Goal: Transaction & Acquisition: Purchase product/service

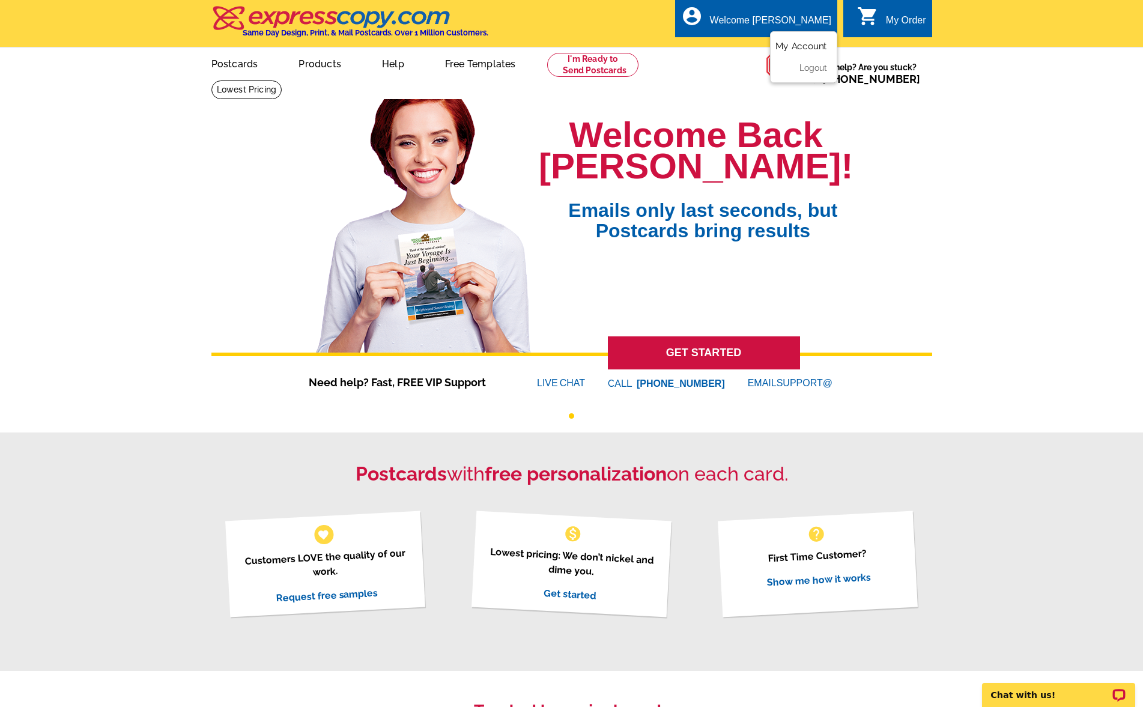
click at [800, 44] on link "My Account" at bounding box center [801, 46] width 52 height 11
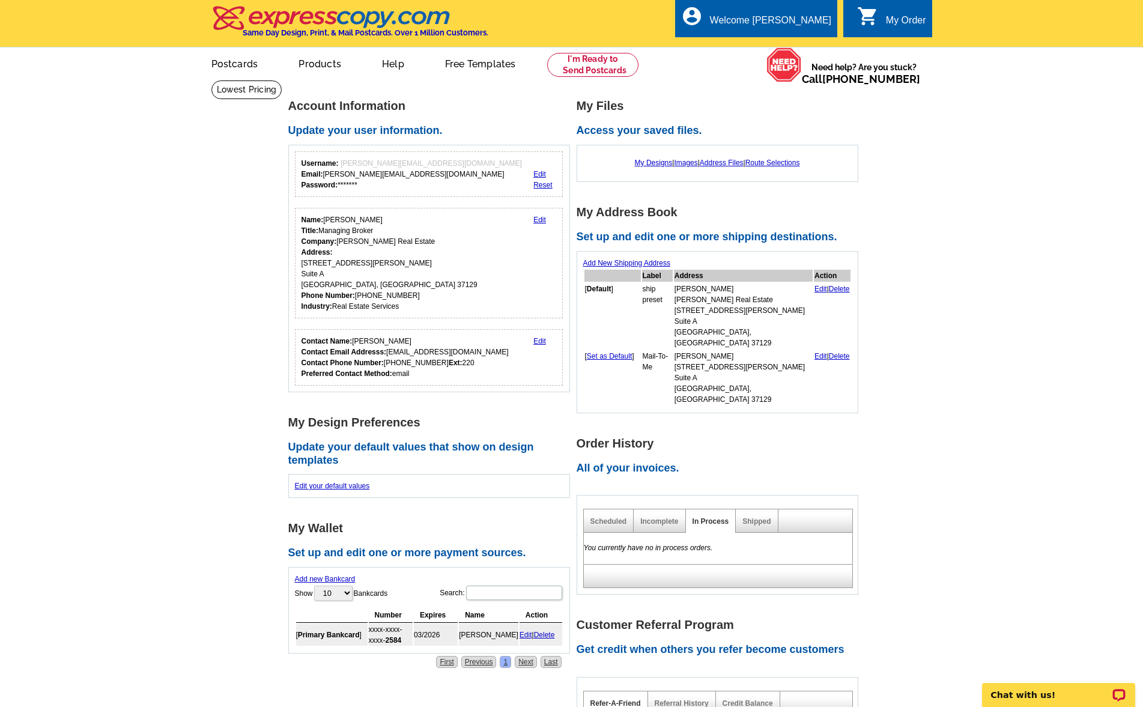
click at [538, 174] on link "Edit" at bounding box center [539, 174] width 13 height 8
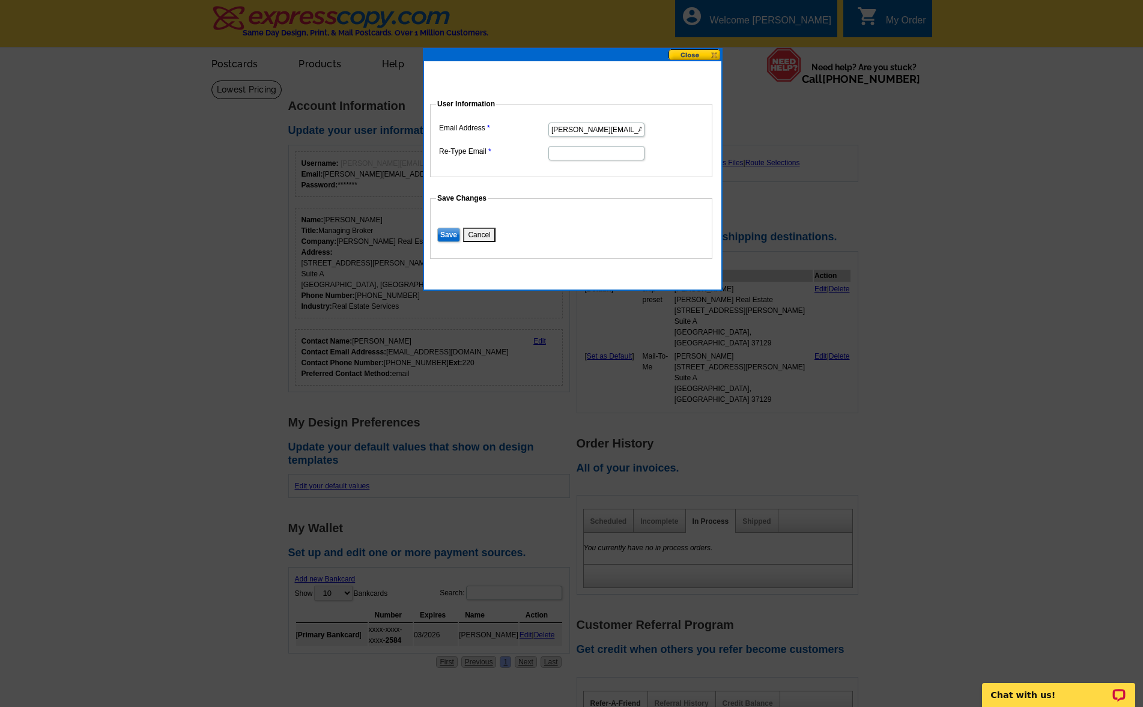
click at [566, 131] on input "john@johncjones.com" at bounding box center [596, 129] width 96 height 14
drag, startPoint x: 564, startPoint y: 127, endPoint x: 544, endPoint y: 127, distance: 19.8
click at [544, 127] on dl "Email Address john@johncjones.com Re-Type Email" at bounding box center [571, 140] width 270 height 42
type input "rob@johncjones.com"
click at [575, 156] on input "Re-Type Email" at bounding box center [596, 153] width 96 height 14
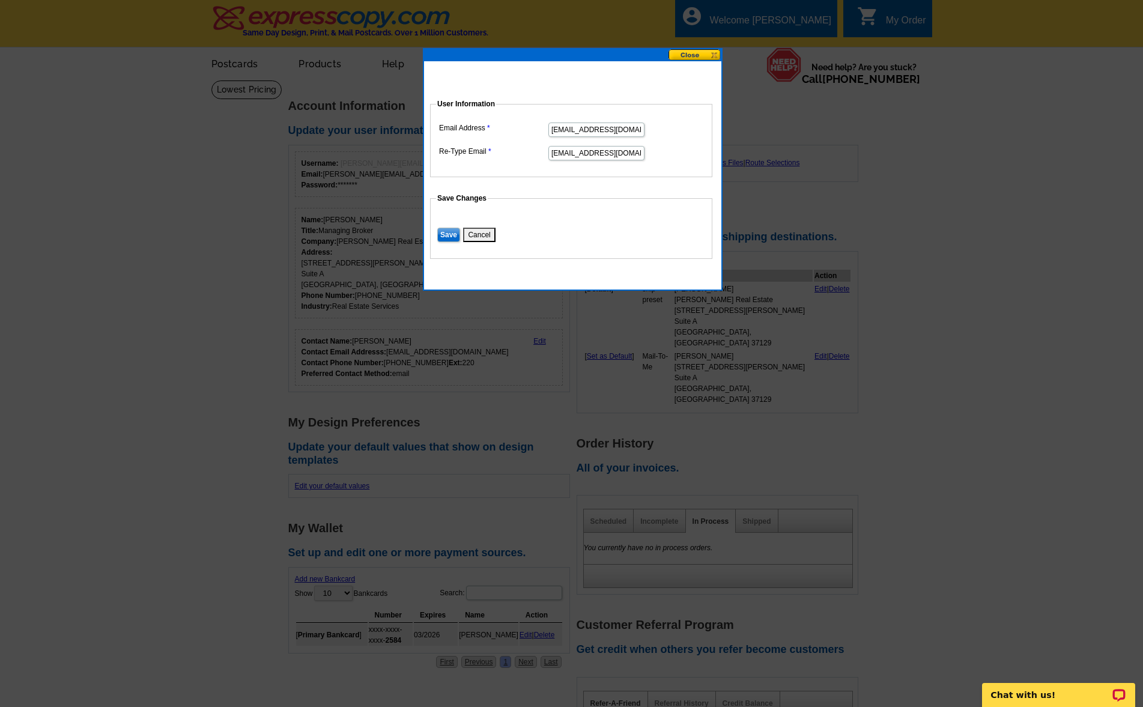
type input "rob@johncjones.com"
click at [448, 235] on input "Save" at bounding box center [448, 235] width 23 height 14
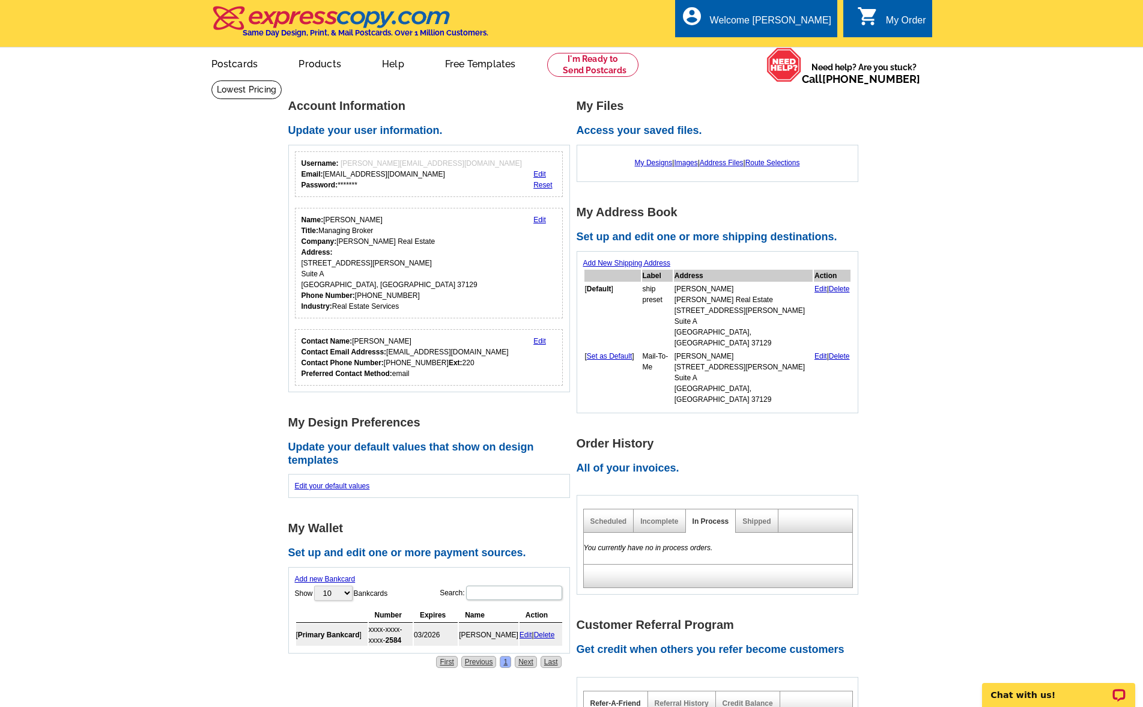
click at [243, 235] on main "Account Information Update your user information. Username: john@johncjones.com…" at bounding box center [571, 522] width 1143 height 885
click at [605, 62] on link at bounding box center [593, 65] width 92 height 24
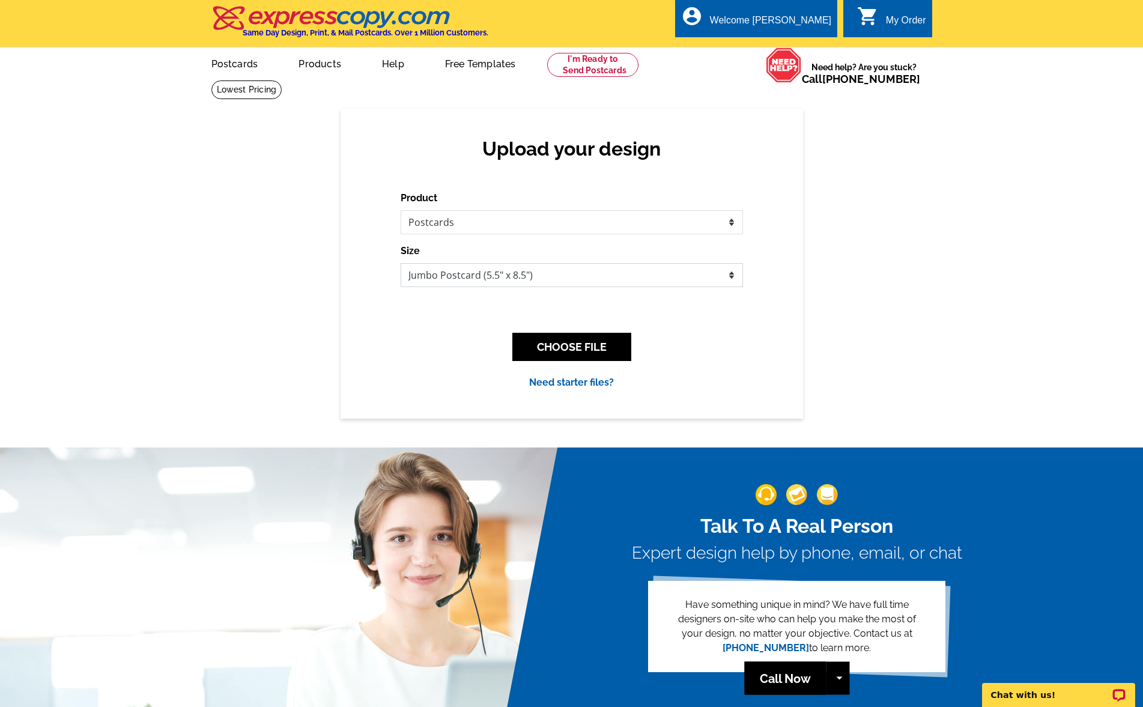
select select "1"
click at [564, 347] on button "CHOOSE FILE" at bounding box center [571, 347] width 119 height 28
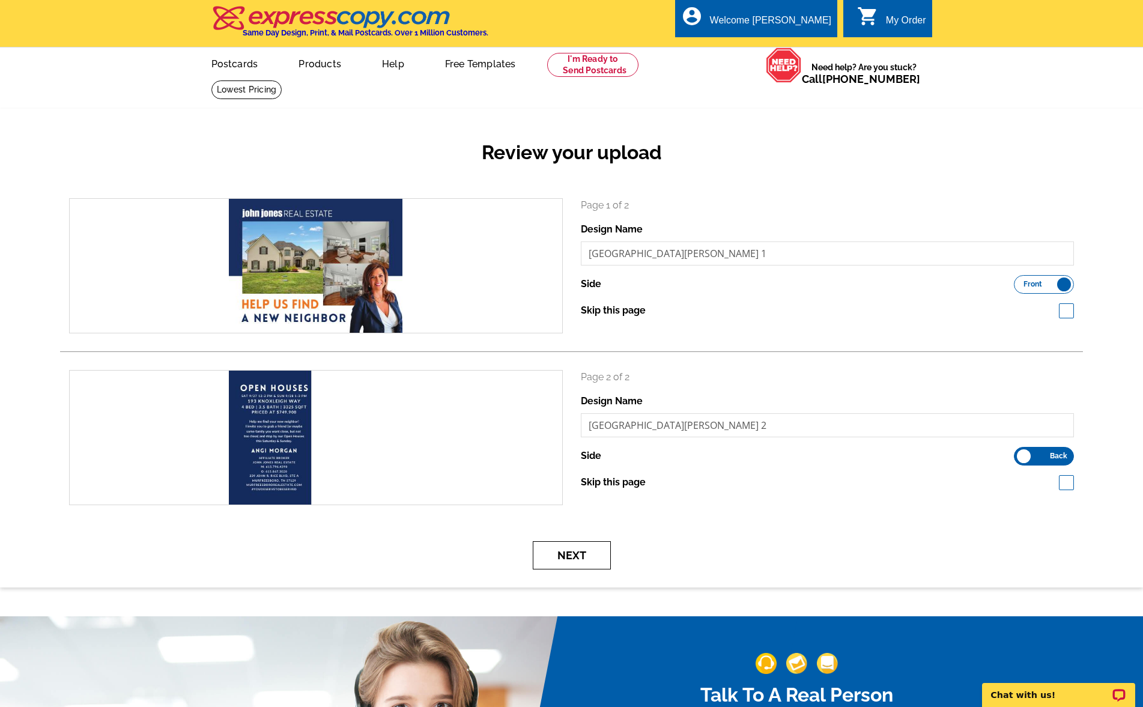
click at [573, 555] on button "Next" at bounding box center [572, 555] width 78 height 28
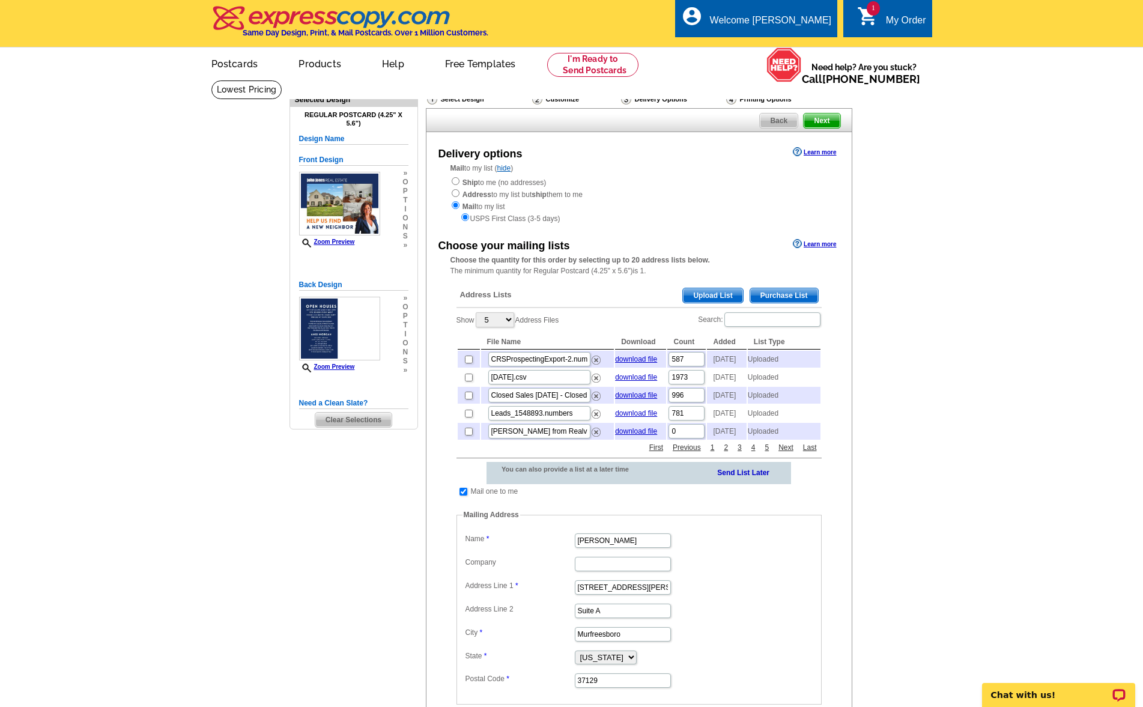
click at [715, 289] on span "Upload List" at bounding box center [712, 295] width 59 height 14
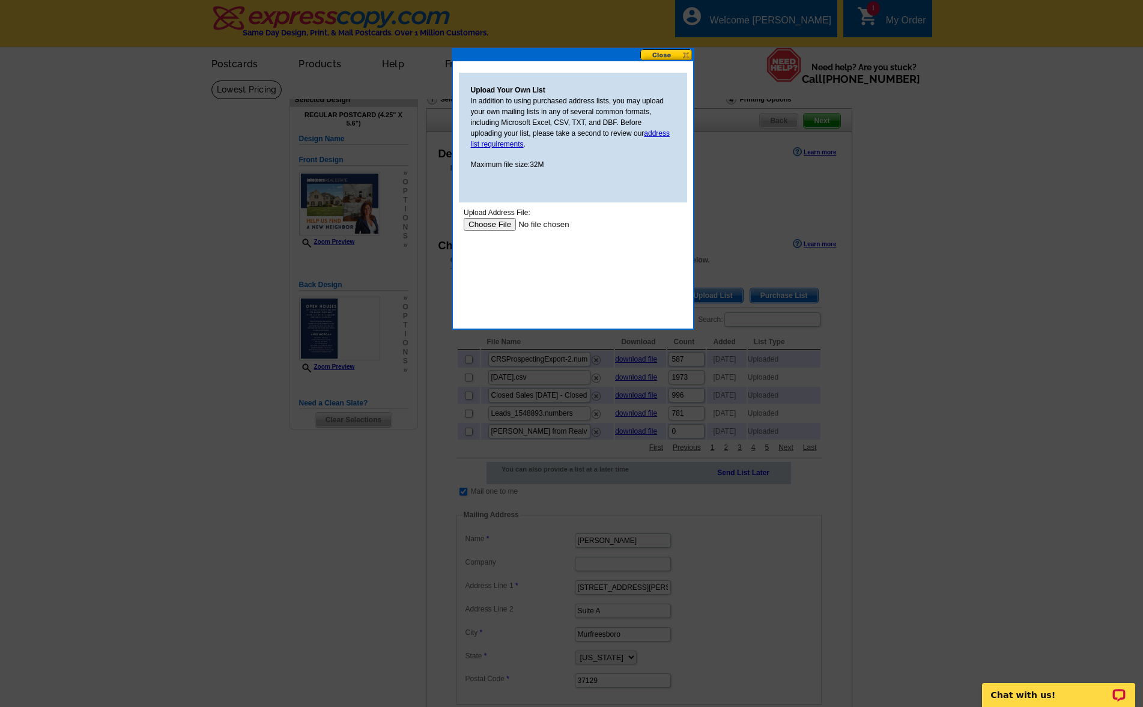
click at [481, 222] on input "file" at bounding box center [539, 224] width 152 height 13
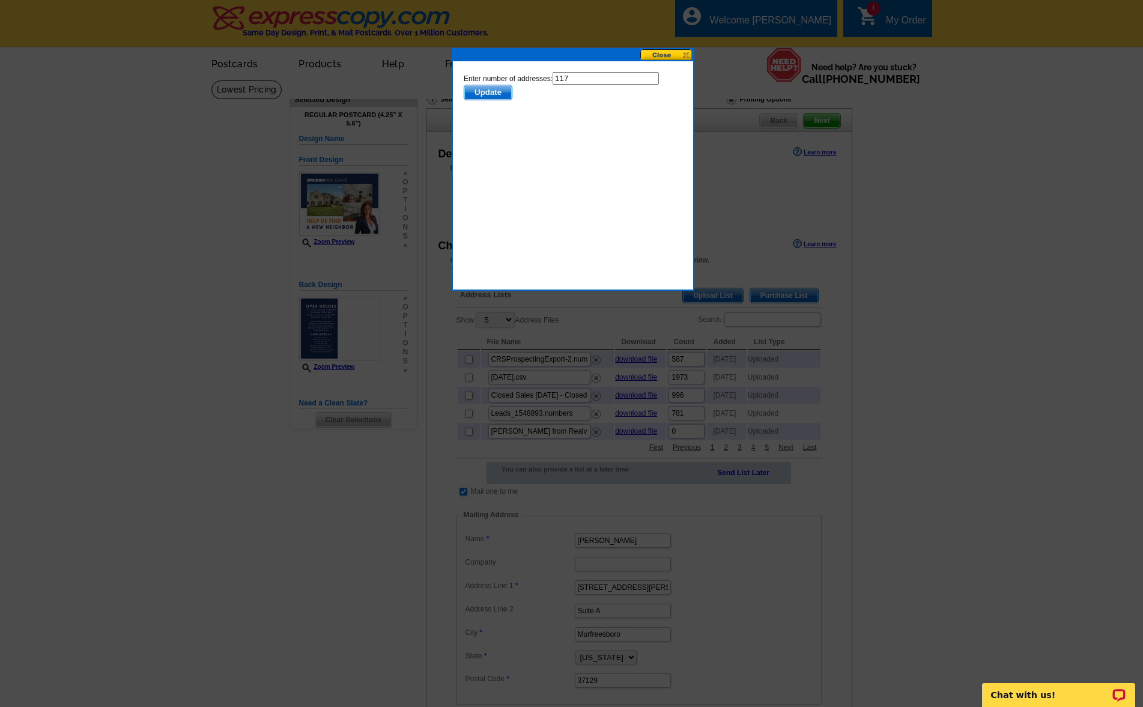
click at [568, 77] on input "117" at bounding box center [605, 78] width 106 height 13
type input "116"
click at [494, 88] on span "Update" at bounding box center [486, 92] width 47 height 14
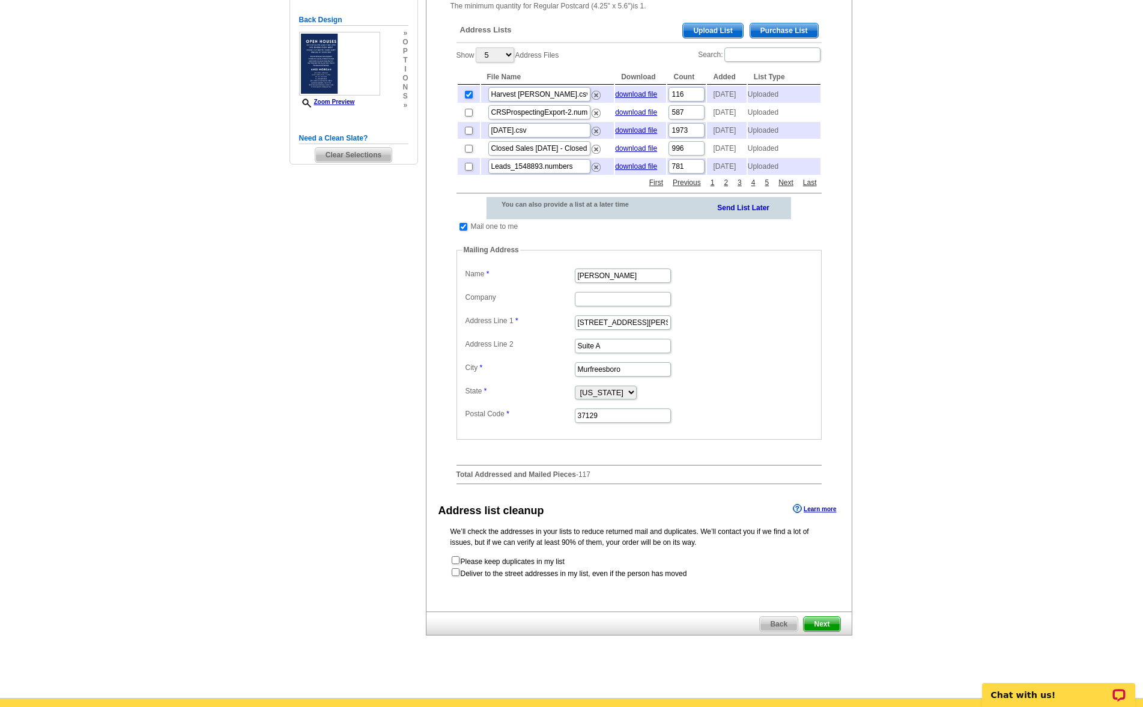
scroll to position [271, 0]
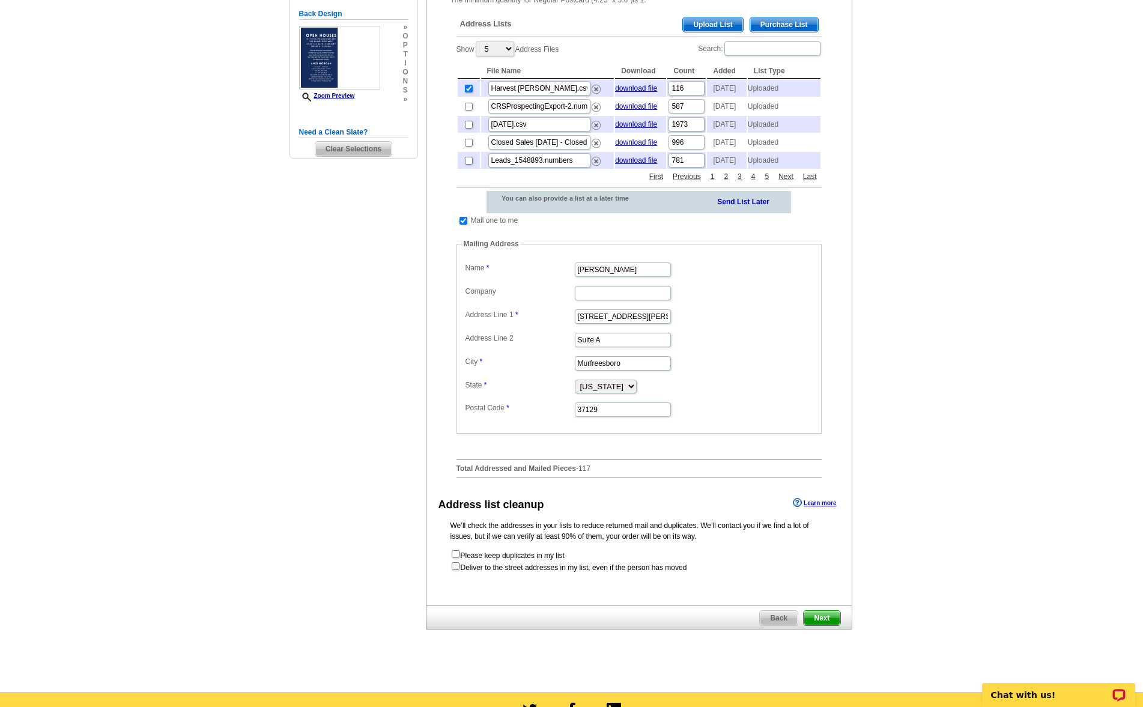
click at [456, 570] on input "checkbox" at bounding box center [455, 566] width 8 height 8
checkbox input "true"
radio input "true"
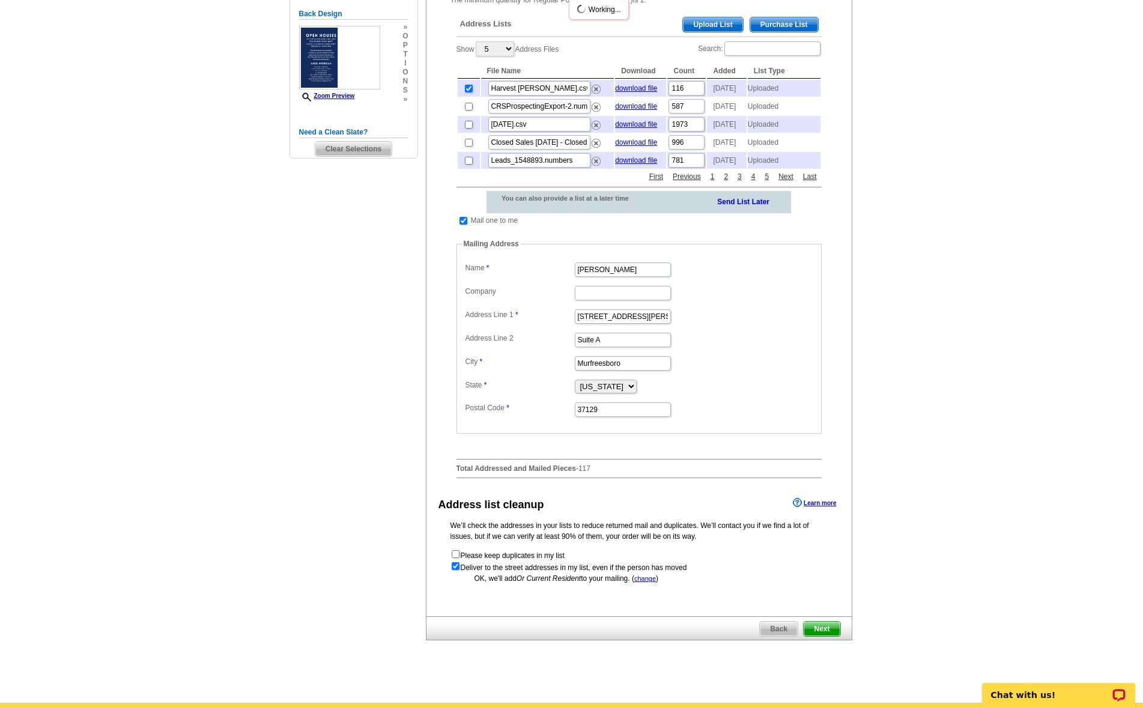
scroll to position [0, 0]
click at [456, 570] on input "checkbox" at bounding box center [455, 566] width 8 height 8
checkbox input "false"
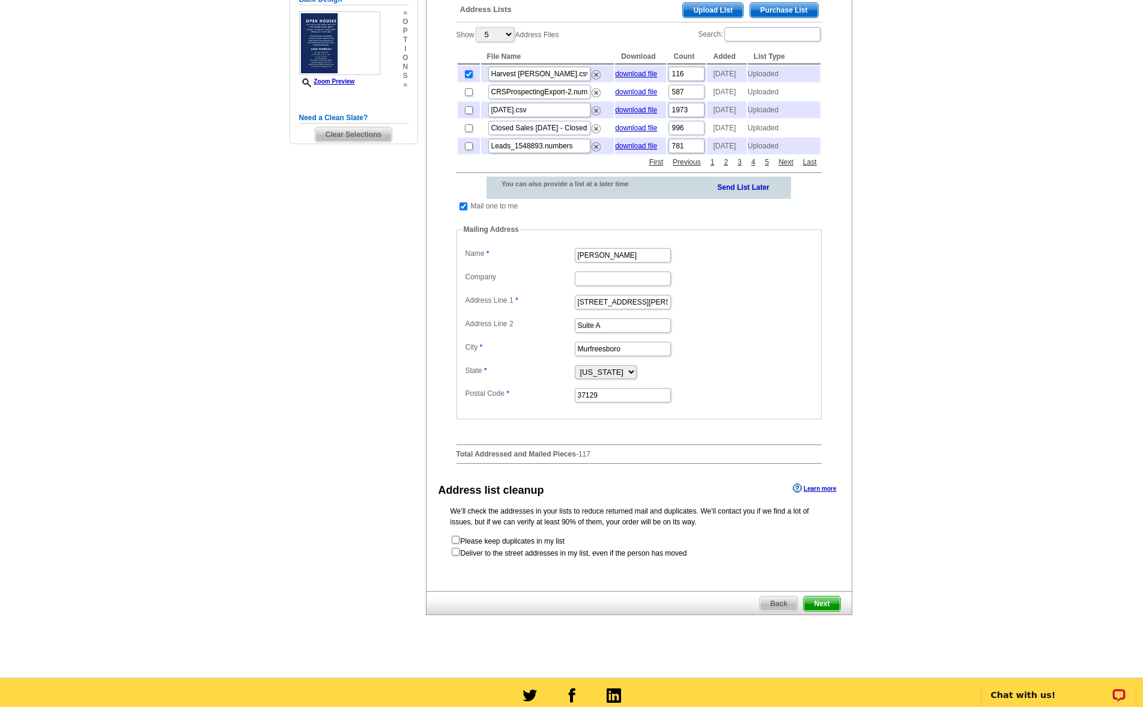
scroll to position [293, 0]
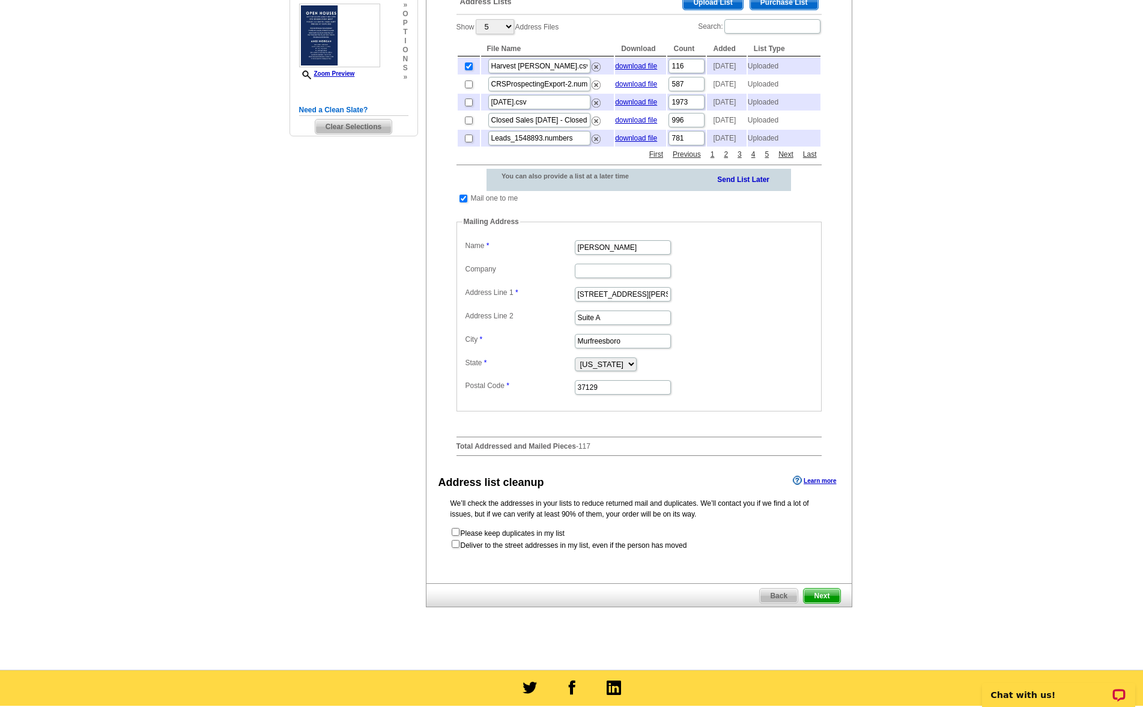
click at [823, 603] on span "Next" at bounding box center [821, 595] width 36 height 14
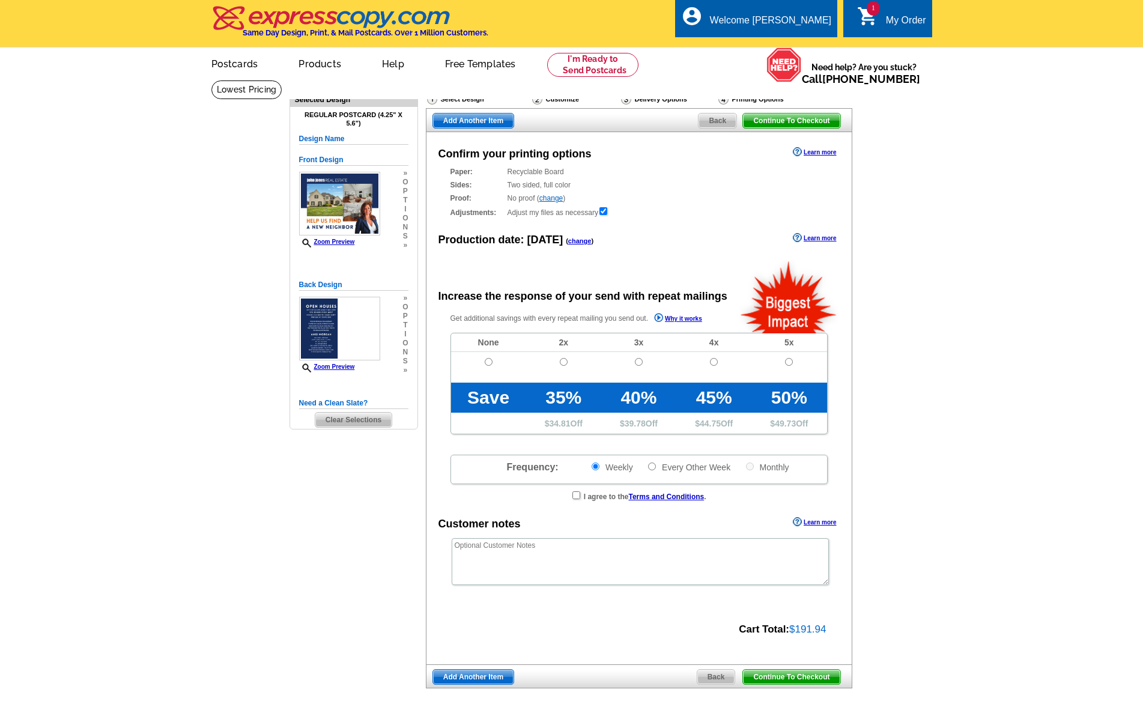
radio input "false"
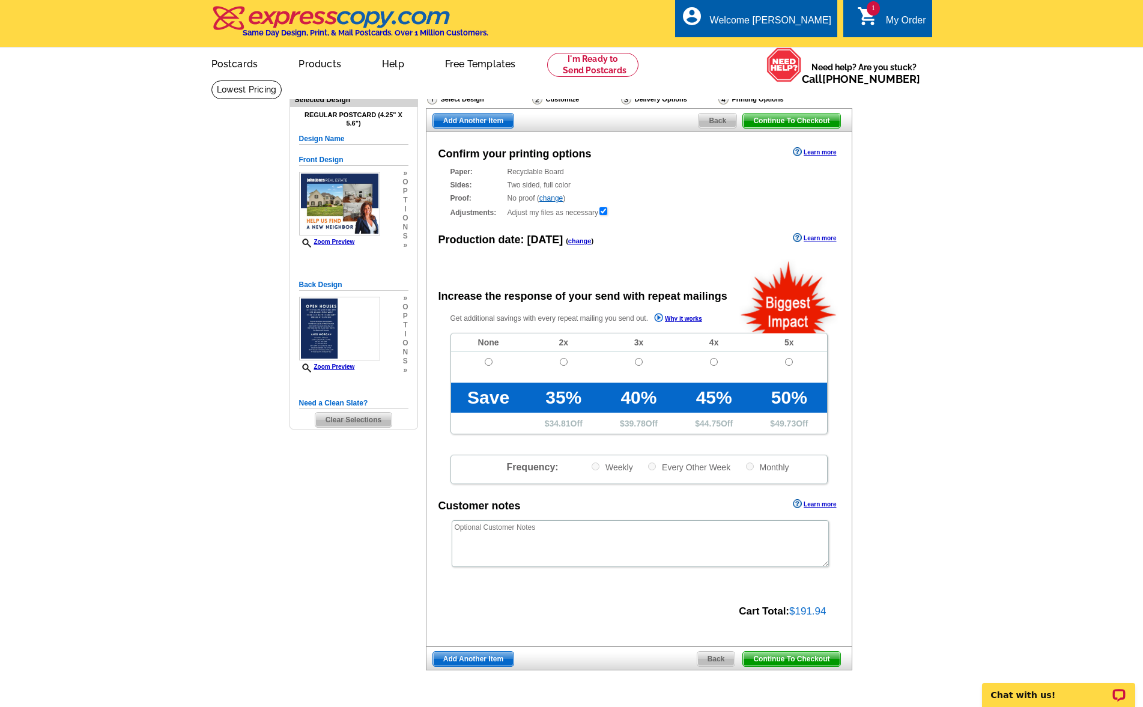
click at [489, 362] on input "radio" at bounding box center [489, 362] width 8 height 8
radio input "true"
click at [543, 538] on textarea at bounding box center [639, 543] width 377 height 47
type textarea "Do NOT put "Or Current Resident""
click at [790, 654] on span "Continue To Checkout" at bounding box center [791, 658] width 97 height 14
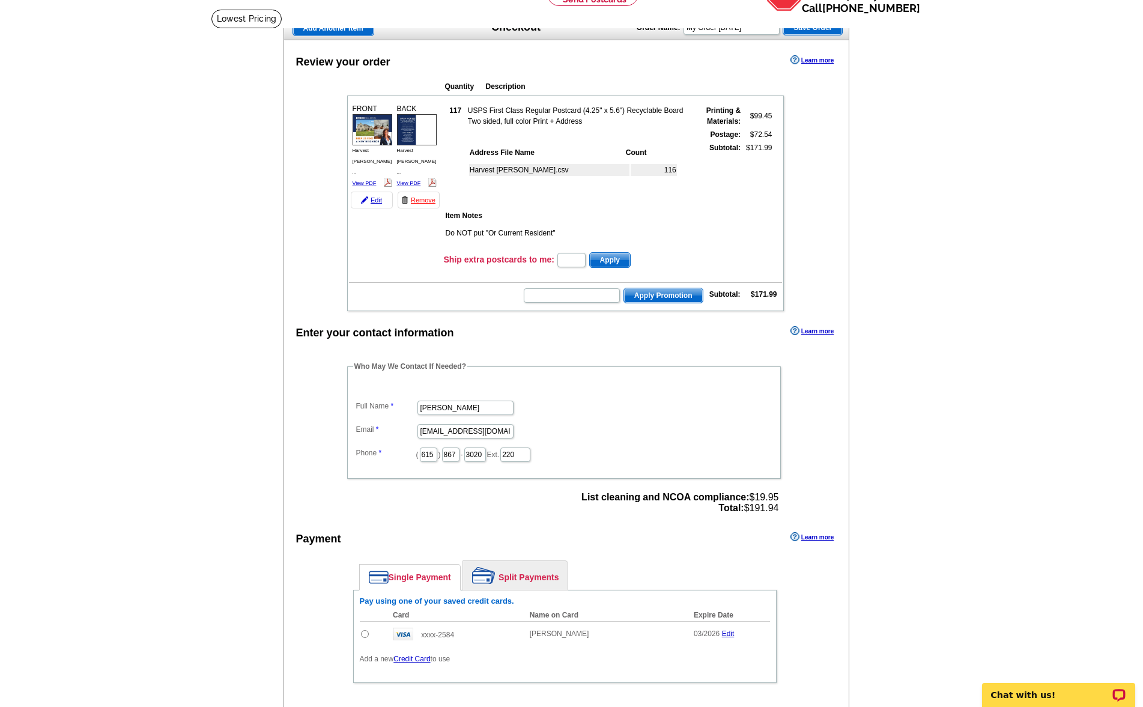
scroll to position [70, 0]
click at [560, 297] on input "text" at bounding box center [572, 296] width 96 height 14
paste input "PMUSA50"
type input "PMUSA50"
click at [658, 297] on span "Apply Promotion" at bounding box center [663, 296] width 79 height 14
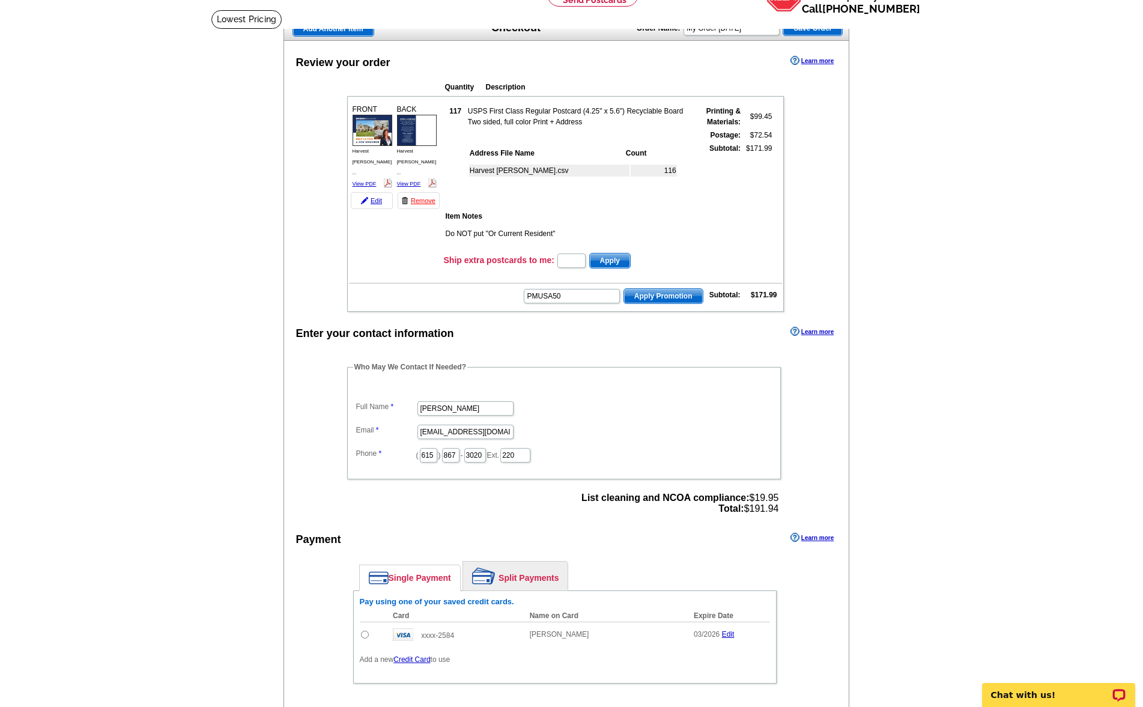
scroll to position [0, 0]
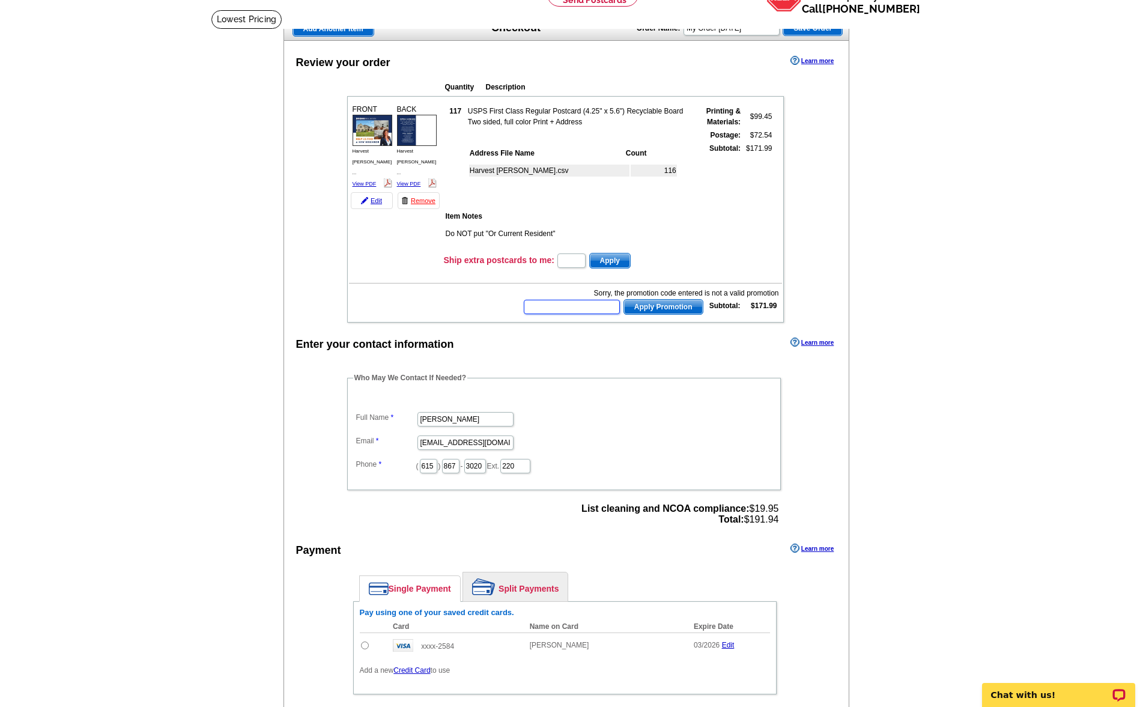
click at [563, 307] on input "text" at bounding box center [572, 307] width 96 height 14
paste input "HURRY40"
type input "HURRY40"
click at [663, 310] on span "Apply Promotion" at bounding box center [663, 307] width 79 height 14
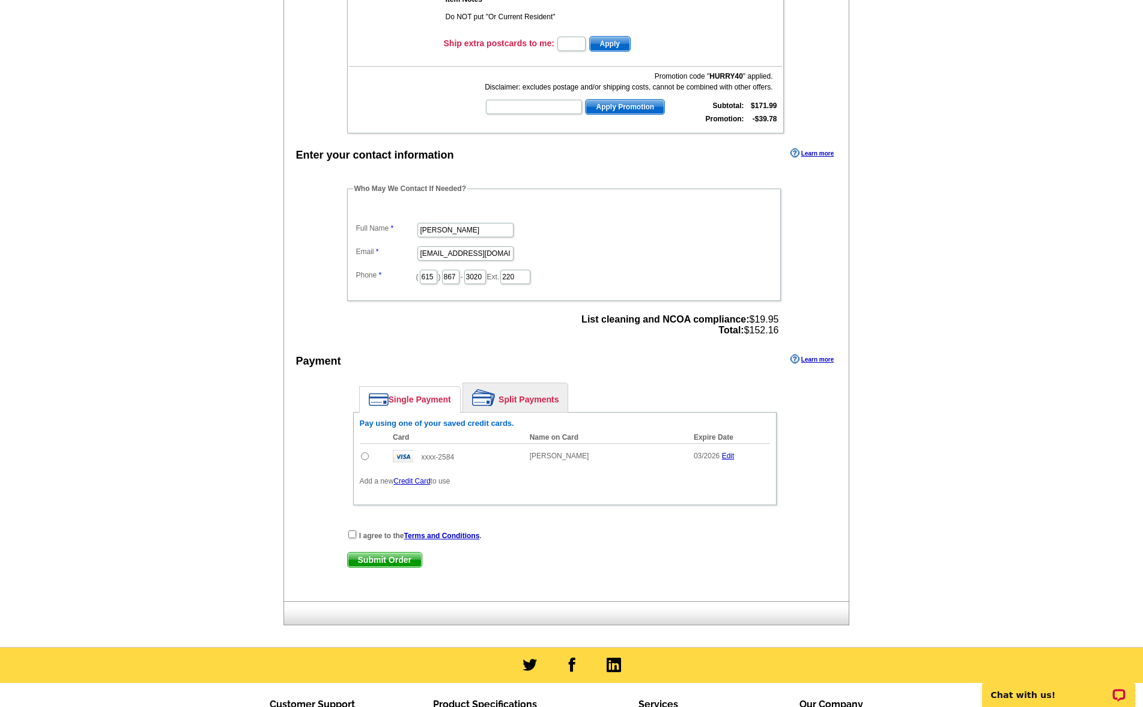
scroll to position [289, 0]
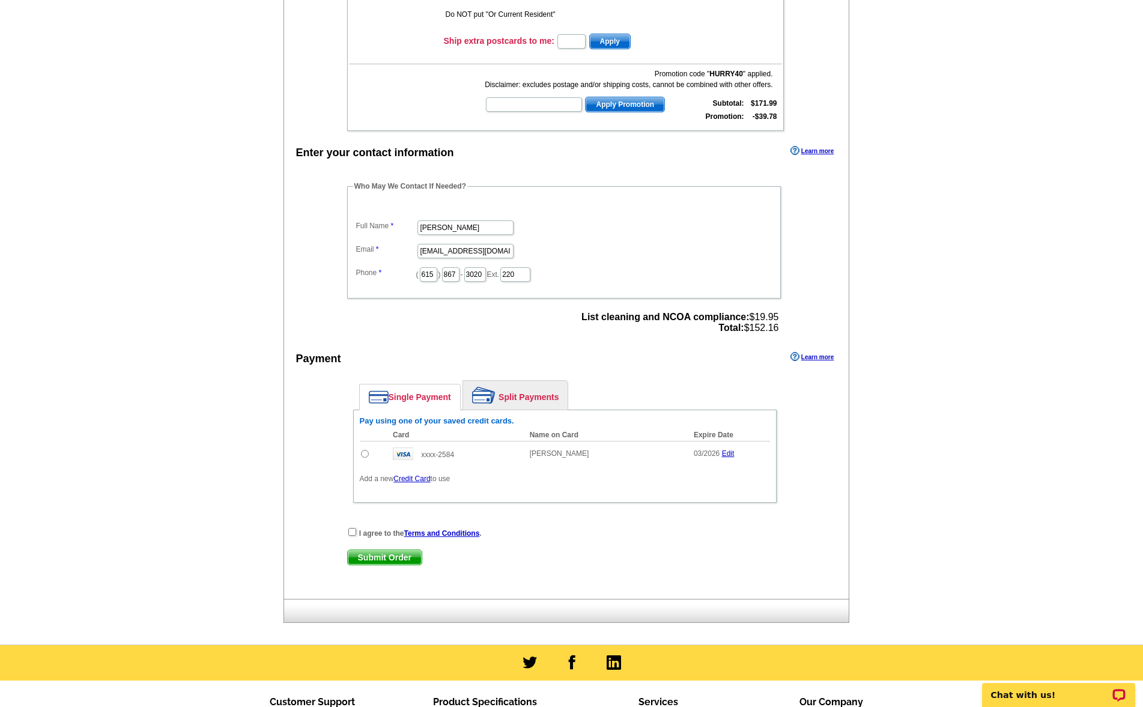
click at [415, 479] on link "Credit Card" at bounding box center [411, 478] width 37 height 8
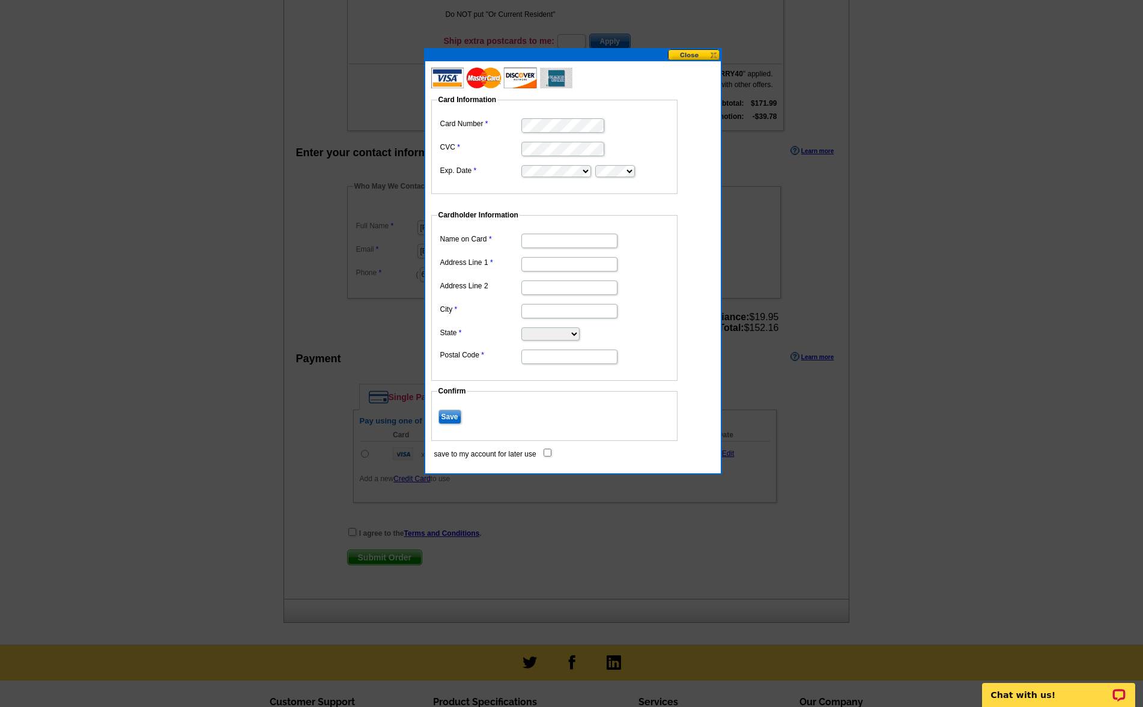
click at [552, 240] on input "Name on Card" at bounding box center [569, 241] width 96 height 14
type input "John Jones"
type input "[STREET_ADDRESS][PERSON_NAME]"
type input "Suite A"
type input "Murfreesboro"
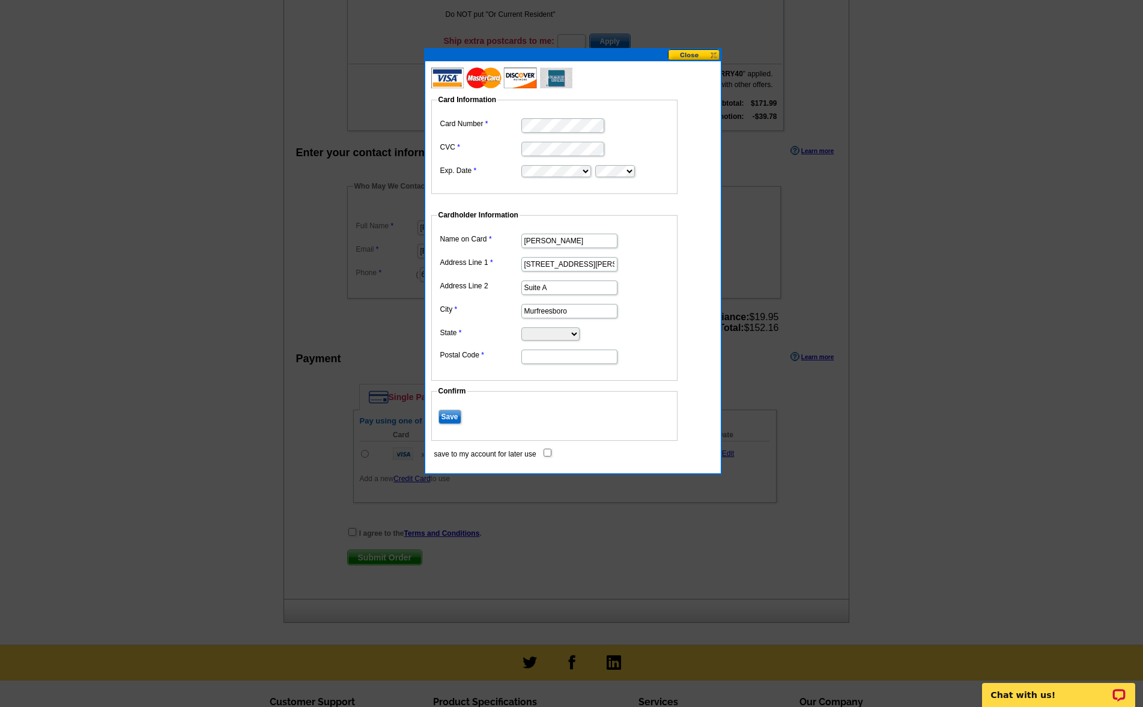
select select "TN"
type input "37129"
click at [547, 450] on input "save to my account for later use" at bounding box center [547, 452] width 8 height 8
checkbox input "true"
click at [454, 415] on input "Save" at bounding box center [449, 416] width 23 height 14
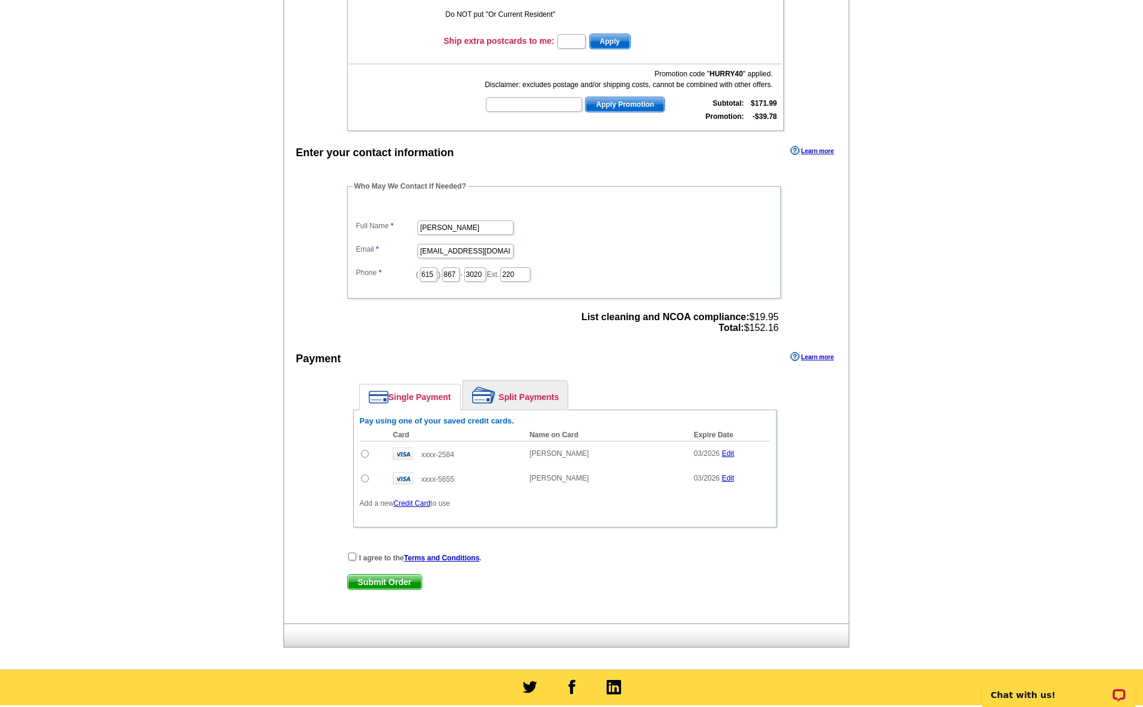
click at [727, 454] on link "Edit" at bounding box center [728, 453] width 13 height 8
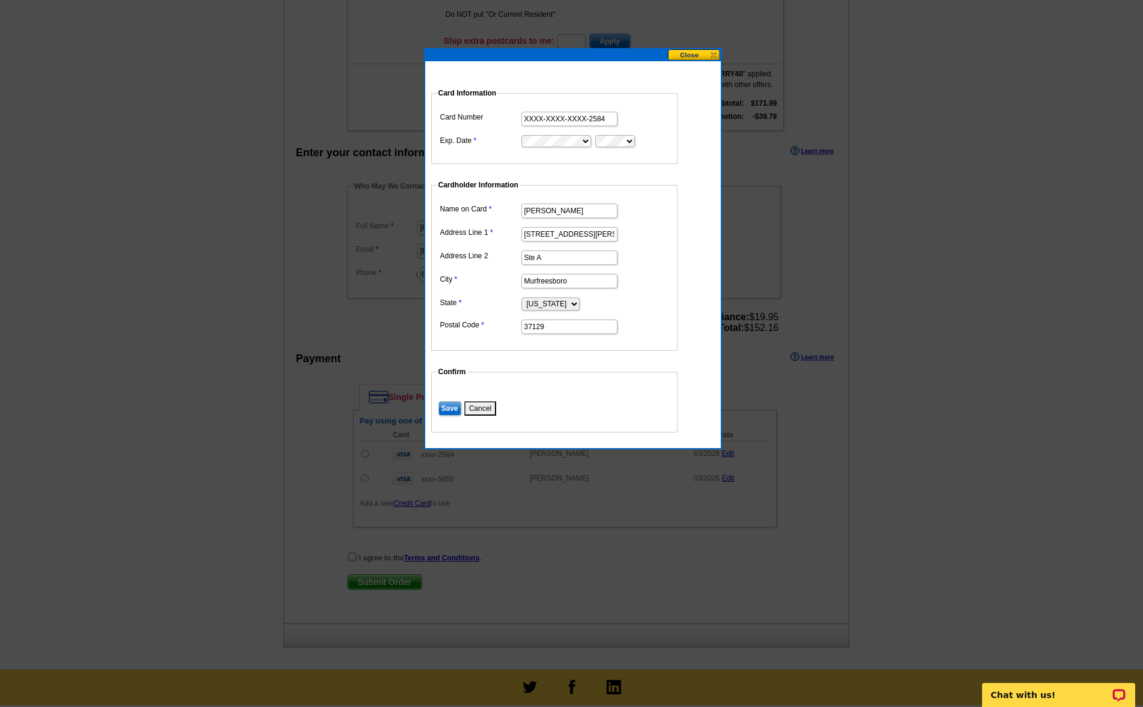
click at [479, 408] on button "Cancel" at bounding box center [480, 408] width 32 height 14
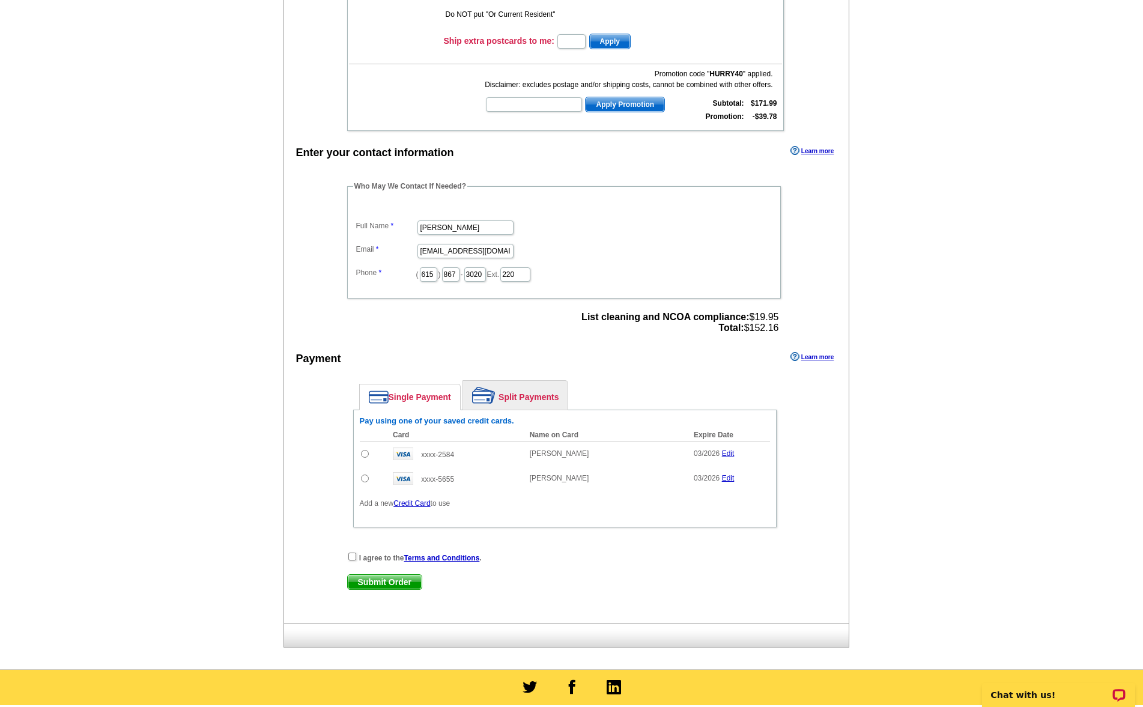
click at [364, 451] on input "radio" at bounding box center [365, 454] width 8 height 8
radio input "true"
click at [364, 451] on input "radio" at bounding box center [365, 454] width 8 height 8
click at [363, 477] on input "radio" at bounding box center [365, 478] width 8 height 8
radio input "true"
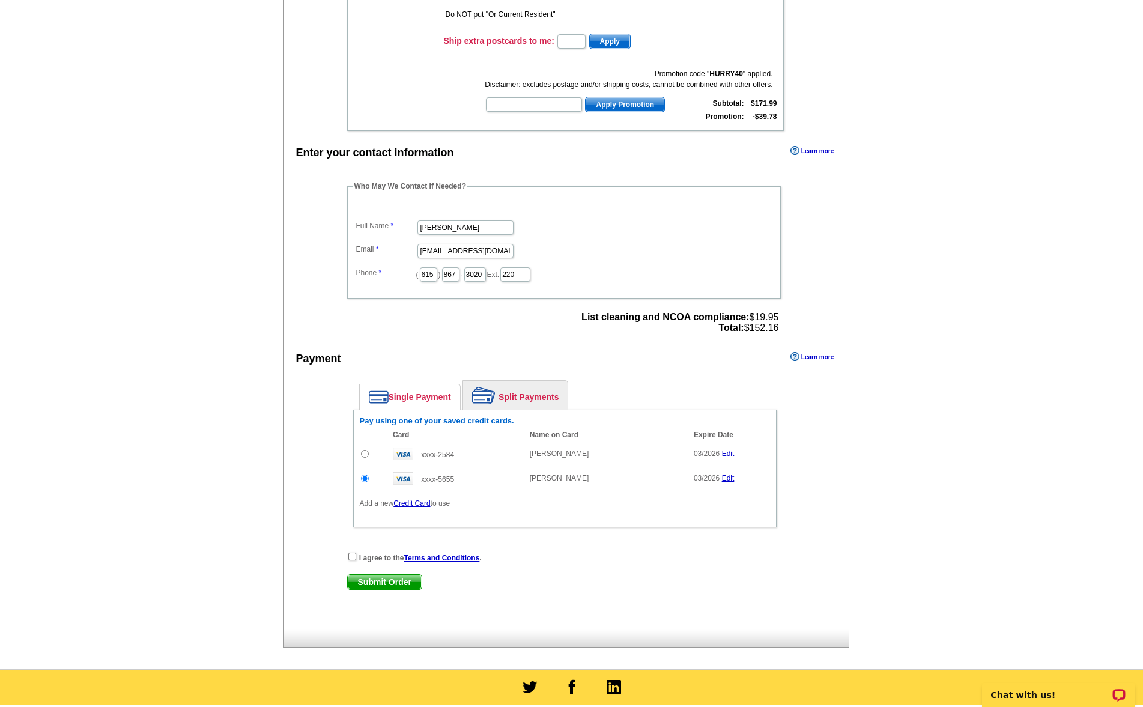
click at [351, 556] on input "checkbox" at bounding box center [352, 556] width 8 height 8
checkbox input "true"
click at [379, 581] on span "Submit Order" at bounding box center [385, 582] width 74 height 14
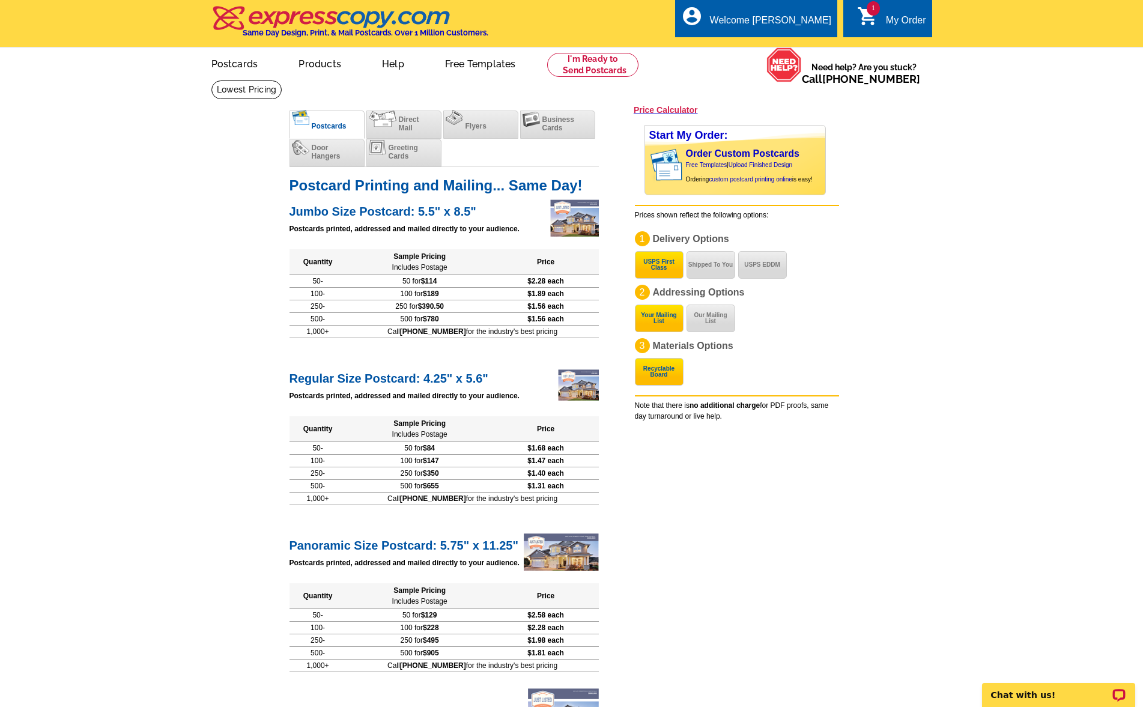
click at [851, 351] on div "Start My Order: Order Custom Postcards Free Templates | Upload Finished Design …" at bounding box center [747, 268] width 225 height 306
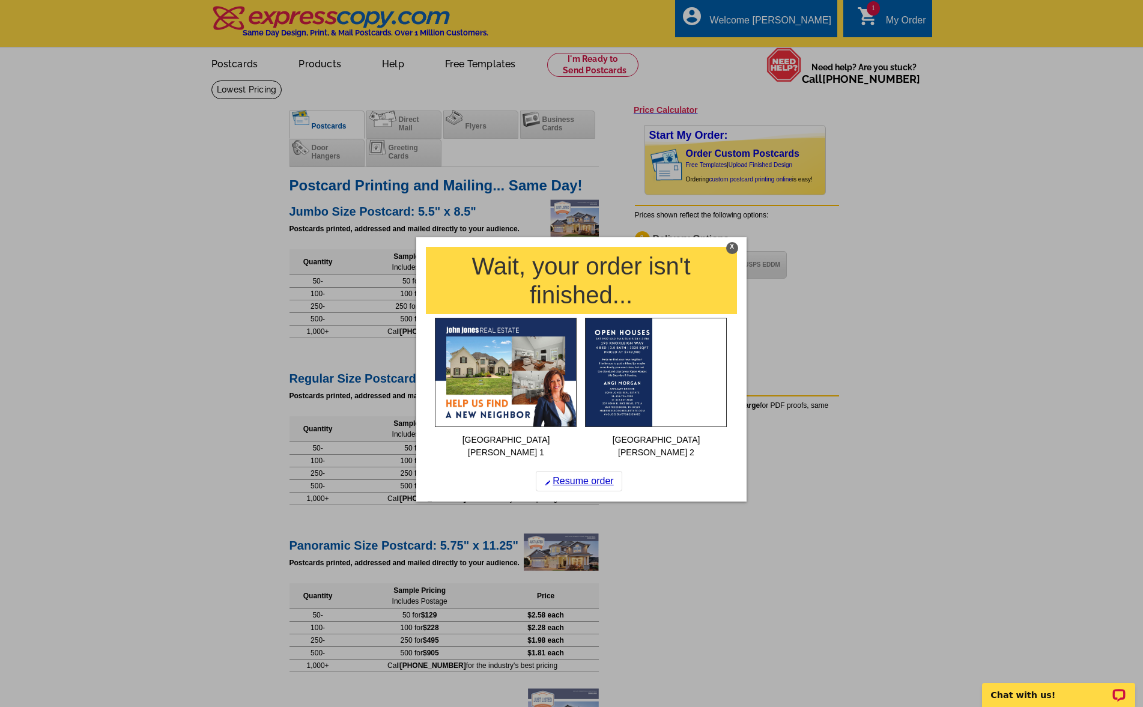
click at [729, 246] on div "X" at bounding box center [732, 248] width 12 height 12
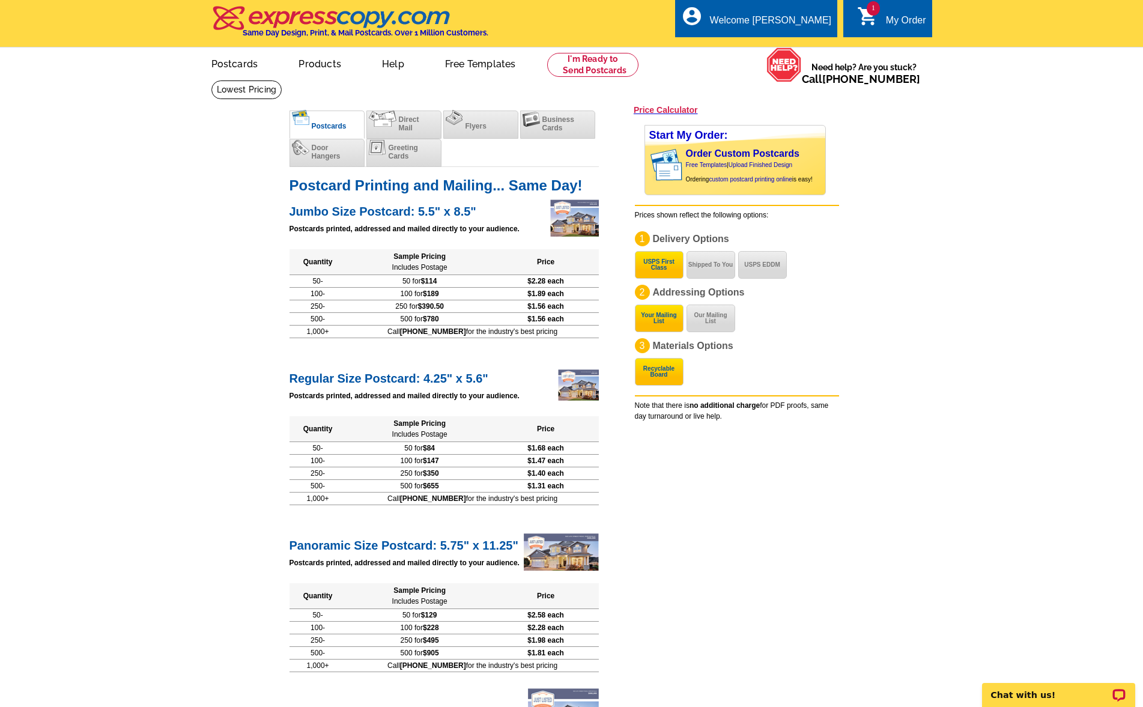
click at [184, 148] on main "expresscopy.com > Price Guide > Postcard Printing Price Calculator Postcards Di…" at bounding box center [571, 638] width 1143 height 1117
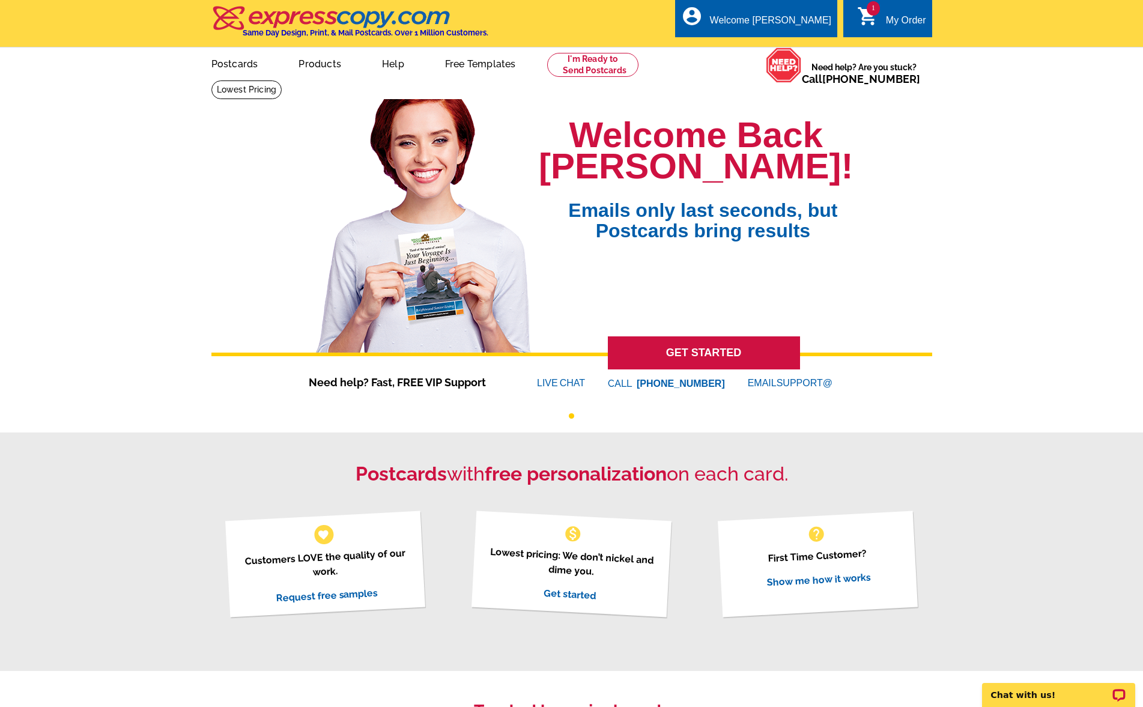
click at [219, 231] on div "Welcome Back [PERSON_NAME]! Emails only last seconds, but Postcards bring resul…" at bounding box center [571, 240] width 720 height 303
